Goal: Find specific page/section: Find specific page/section

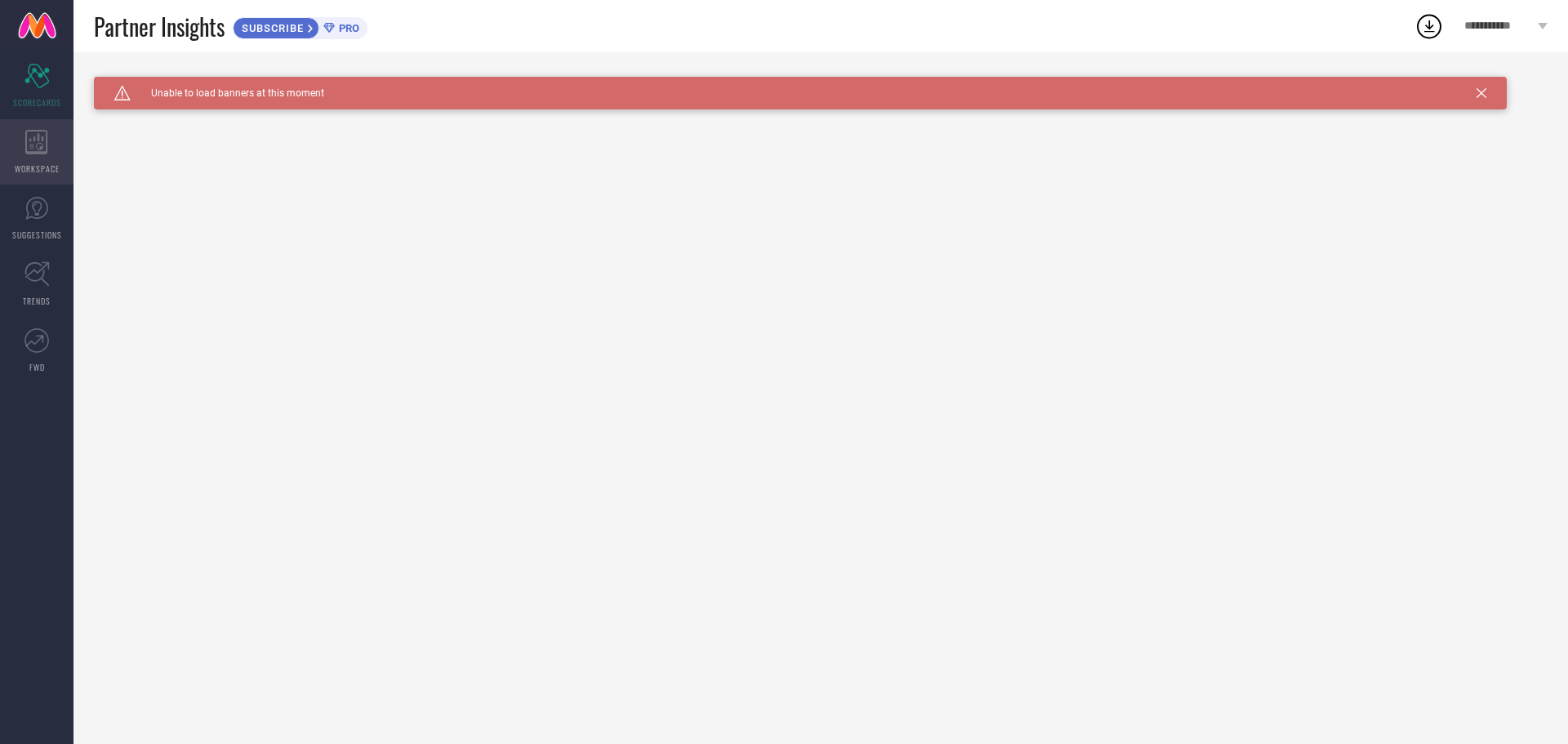
click at [34, 147] on icon at bounding box center [37, 142] width 23 height 24
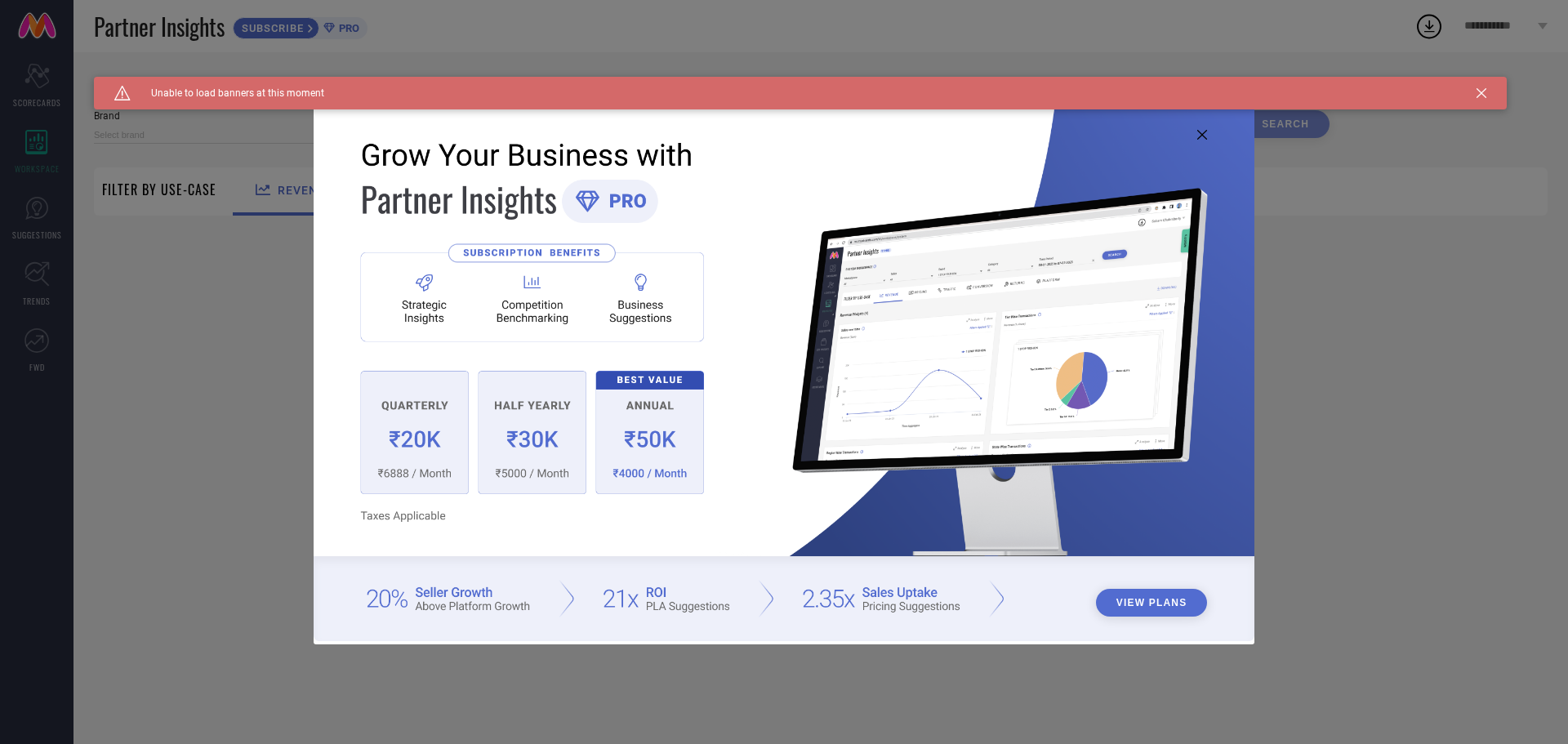
type input "1 STOP FASHION"
type input "All"
click at [1200, 139] on icon at bounding box center [1202, 135] width 10 height 10
